Goal: Information Seeking & Learning: Learn about a topic

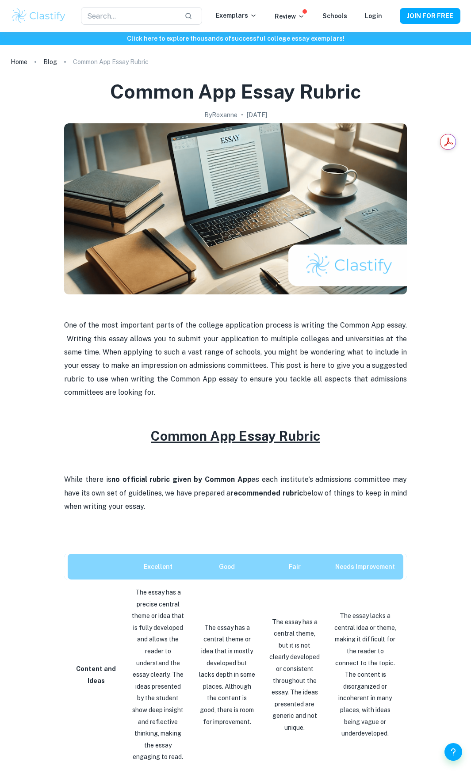
scroll to position [88, 0]
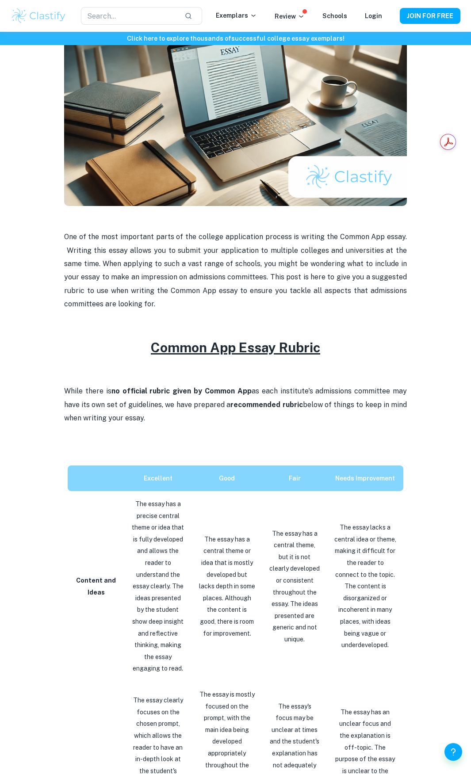
click at [80, 577] on strong "Content and Ideas" at bounding box center [96, 586] width 40 height 19
click at [81, 577] on strong "Content and Ideas" at bounding box center [96, 586] width 40 height 19
